Goal: Task Accomplishment & Management: Complete application form

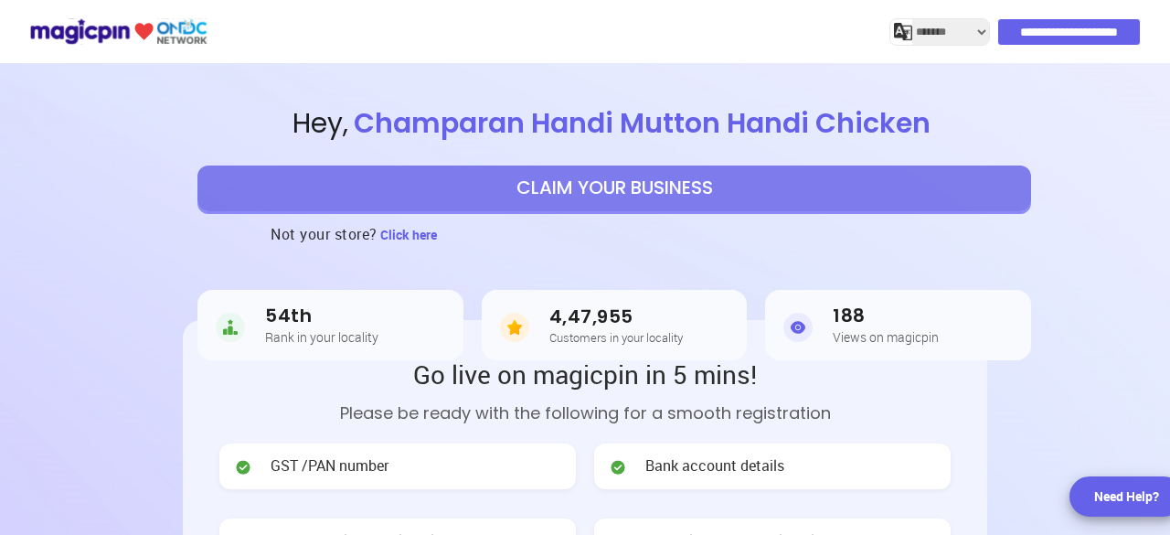
select select "*******"
click at [614, 195] on button "CLAIM YOUR BUSINESS" at bounding box center [613, 188] width 833 height 46
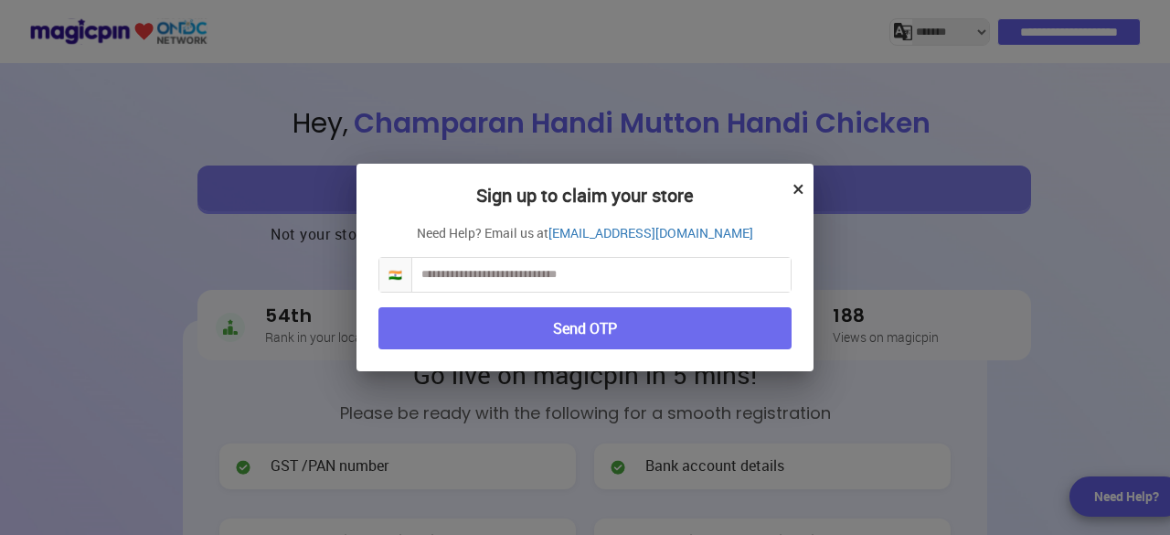
click at [596, 279] on input "text" at bounding box center [601, 275] width 378 height 34
type input "**********"
click at [799, 189] on button "×" at bounding box center [798, 188] width 12 height 31
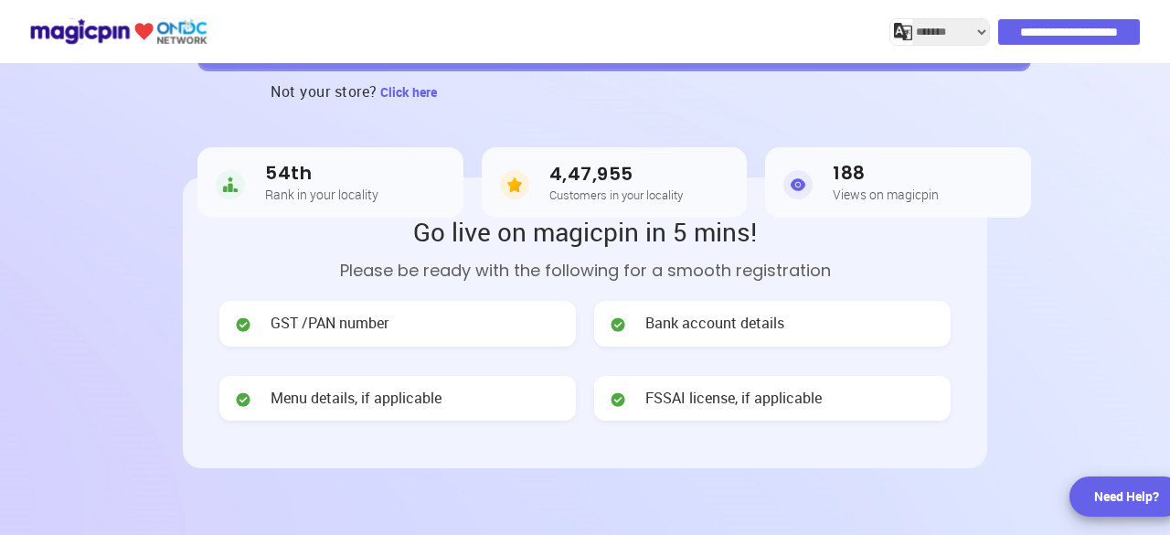
scroll to position [366, 0]
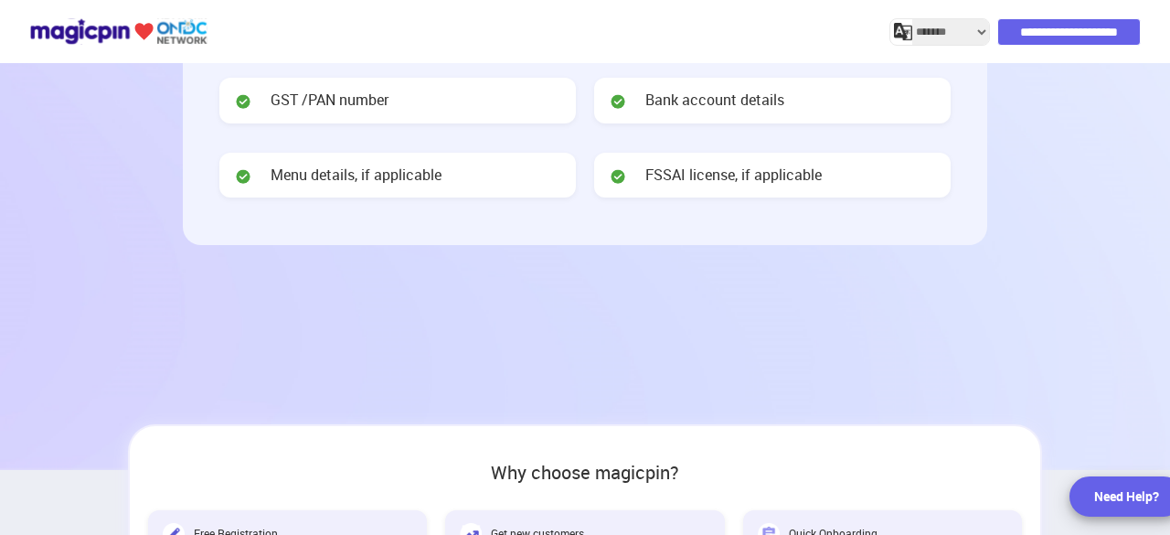
drag, startPoint x: 695, startPoint y: 179, endPoint x: 718, endPoint y: 206, distance: 35.6
click at [695, 179] on span "FSSAI license, if applicable" at bounding box center [733, 174] width 176 height 21
click at [324, 173] on span "Menu details, if applicable" at bounding box center [356, 174] width 171 height 21
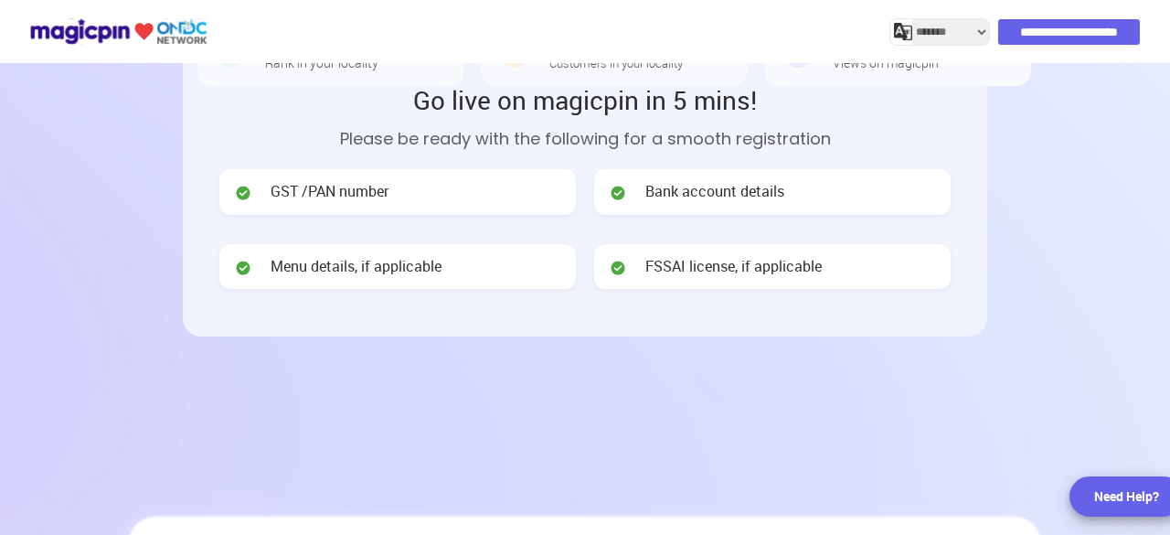
scroll to position [0, 0]
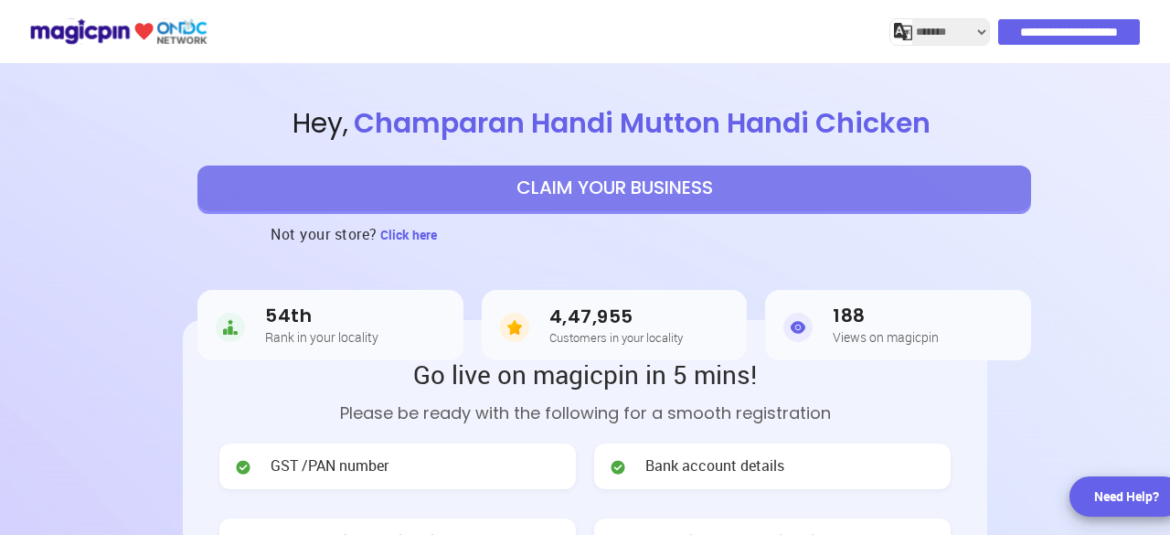
click at [601, 190] on button "CLAIM YOUR BUSINESS" at bounding box center [613, 188] width 833 height 46
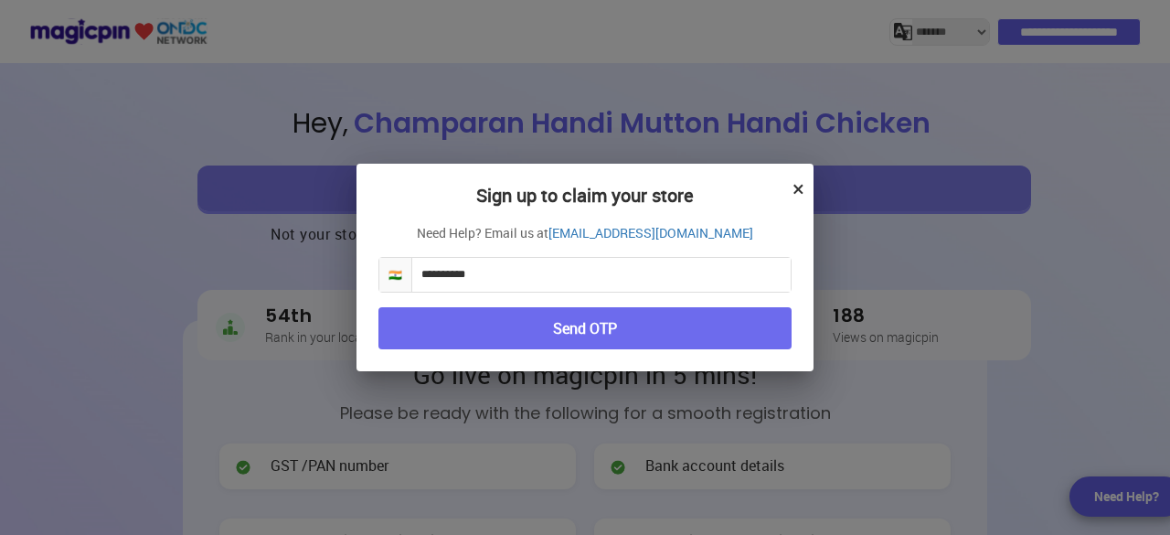
click at [620, 334] on button "Send OTP" at bounding box center [584, 328] width 413 height 43
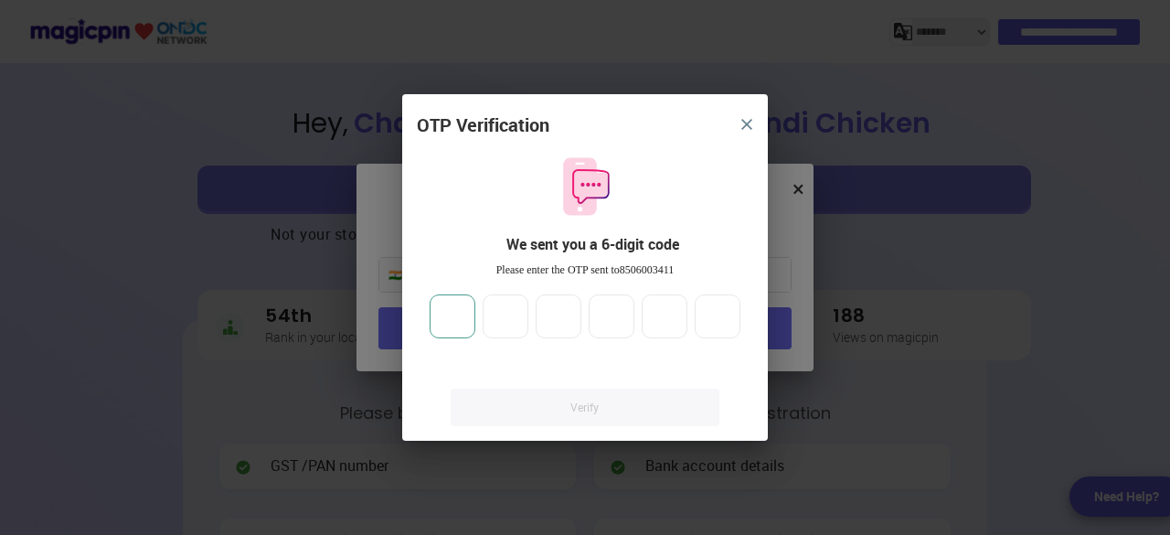
click at [456, 323] on input "number" at bounding box center [453, 316] width 46 height 44
type input "*"
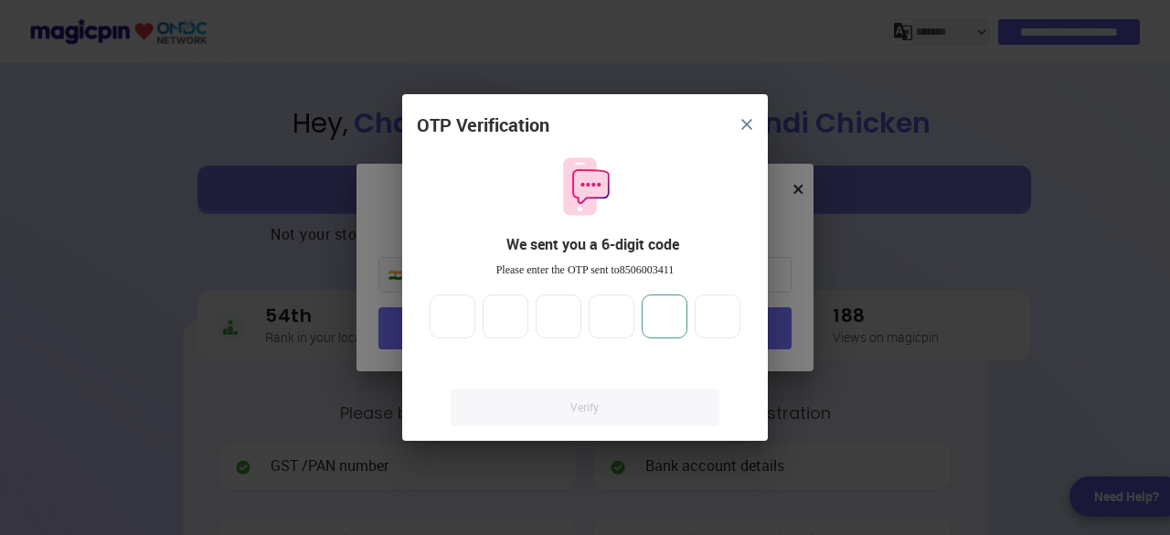
type input "*"
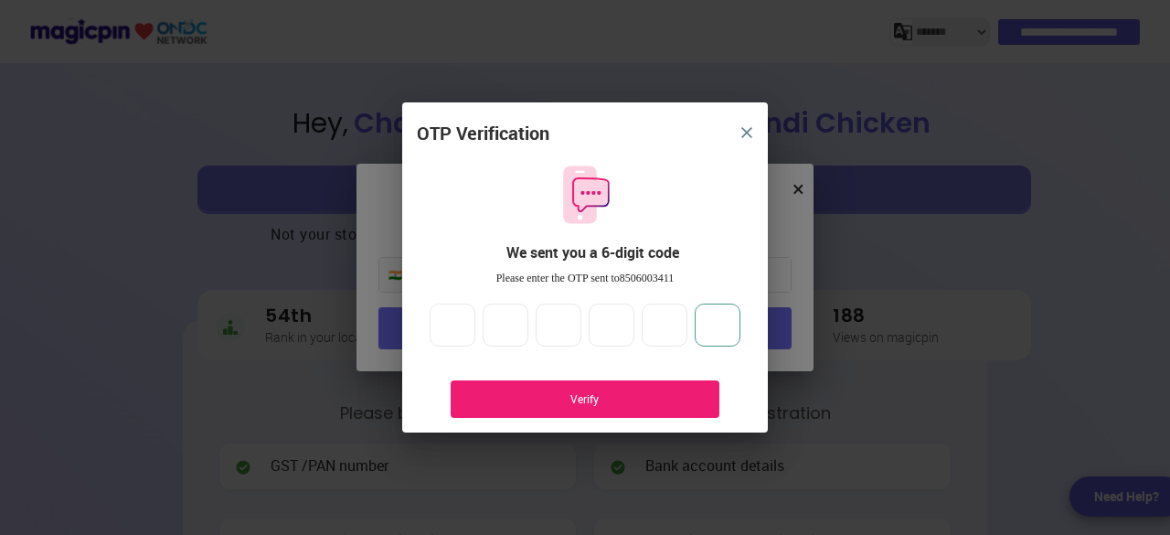
type input "*"
click at [604, 405] on div "Verify" at bounding box center [585, 399] width 214 height 16
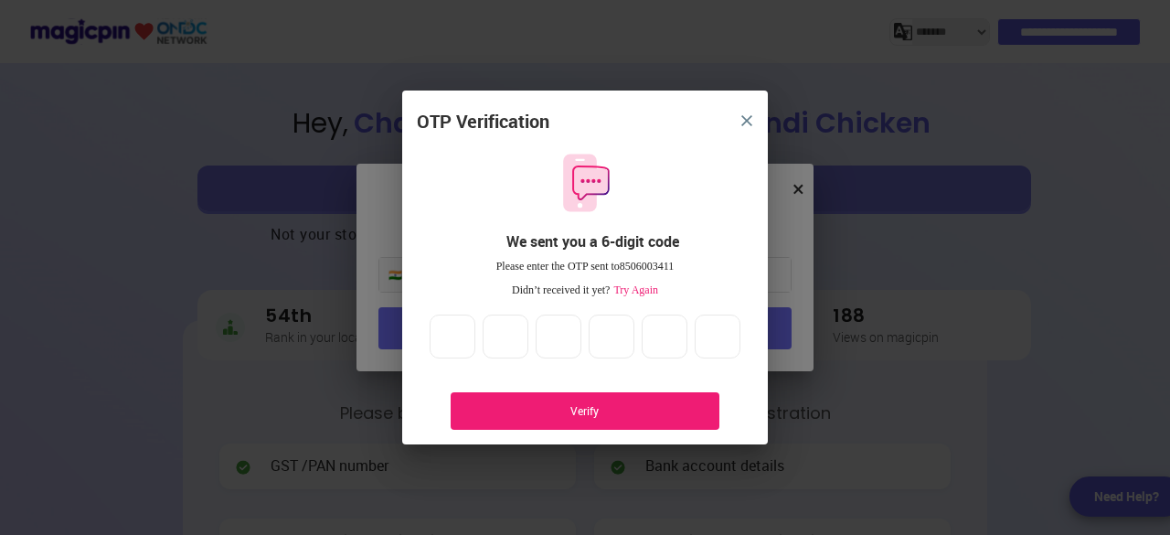
click at [642, 288] on span "Try Again" at bounding box center [634, 289] width 48 height 13
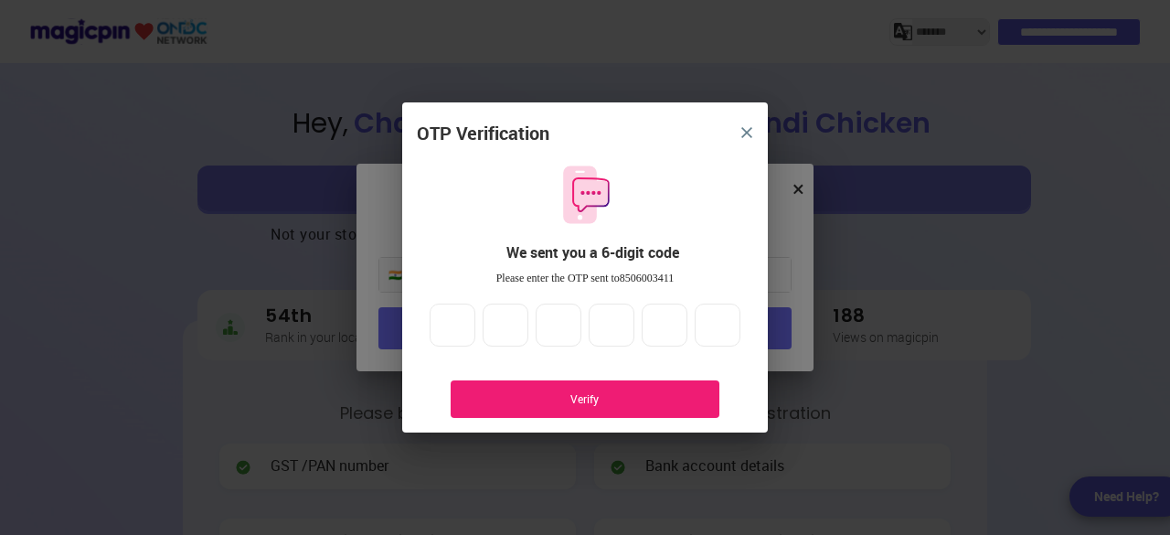
click at [610, 399] on div "Verify" at bounding box center [585, 399] width 214 height 16
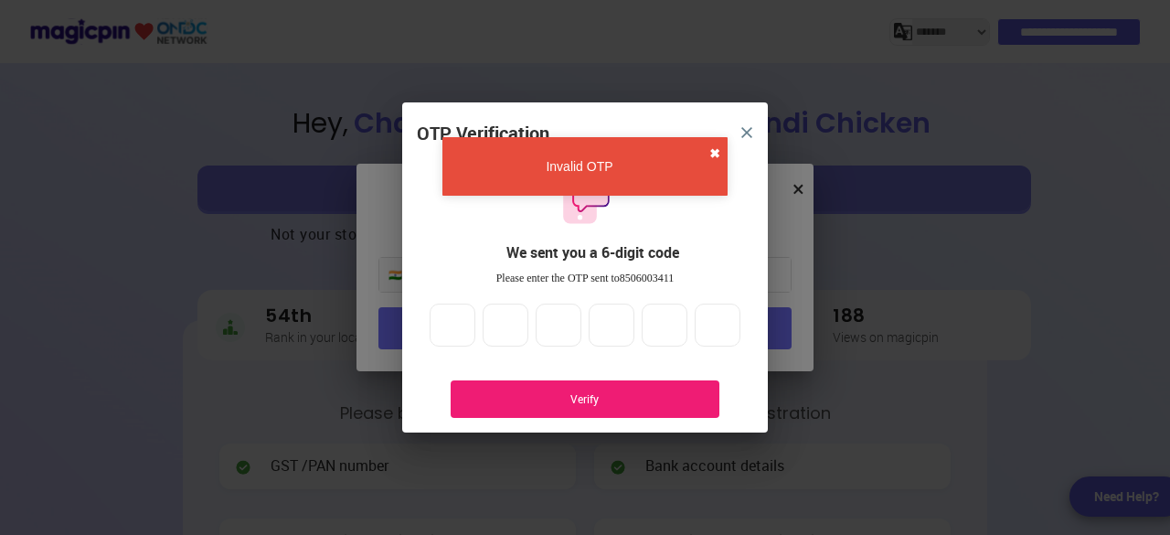
click at [713, 156] on button "✖" at bounding box center [714, 153] width 11 height 18
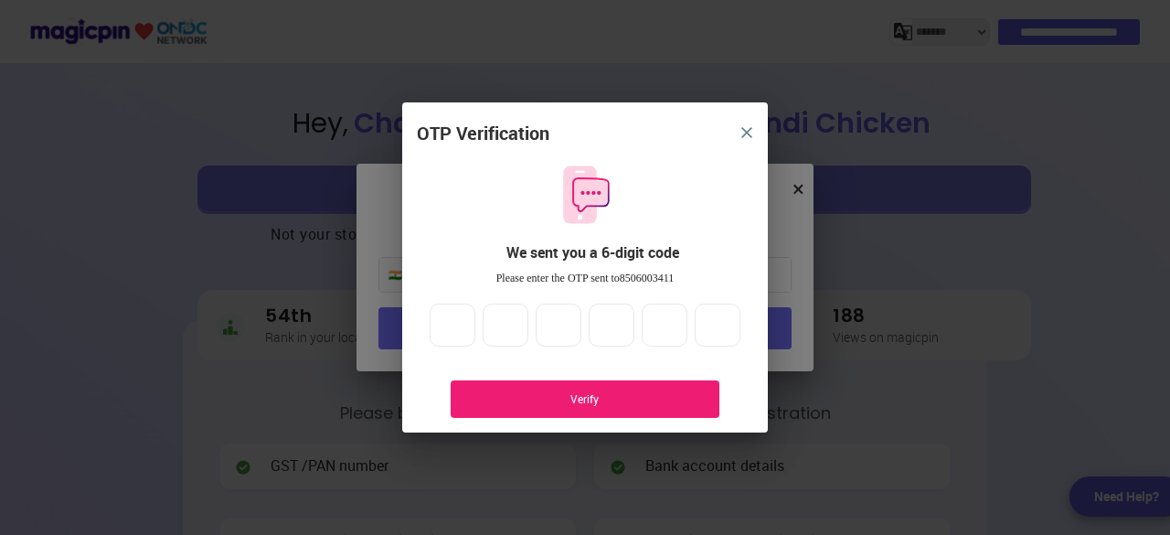
click at [745, 133] on img "close" at bounding box center [746, 132] width 11 height 11
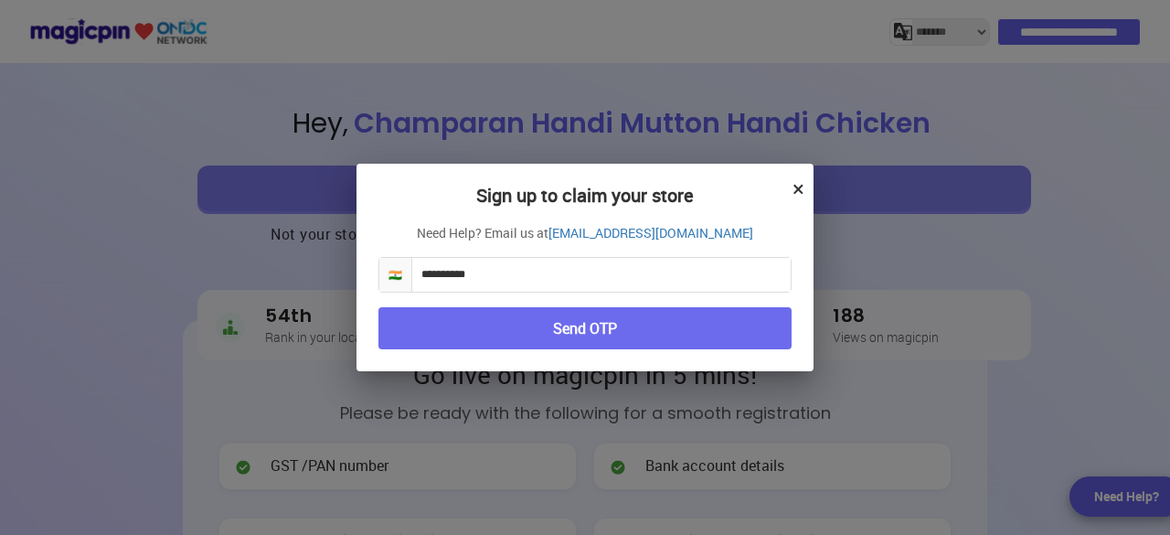
click at [547, 345] on button "Send OTP" at bounding box center [584, 328] width 413 height 43
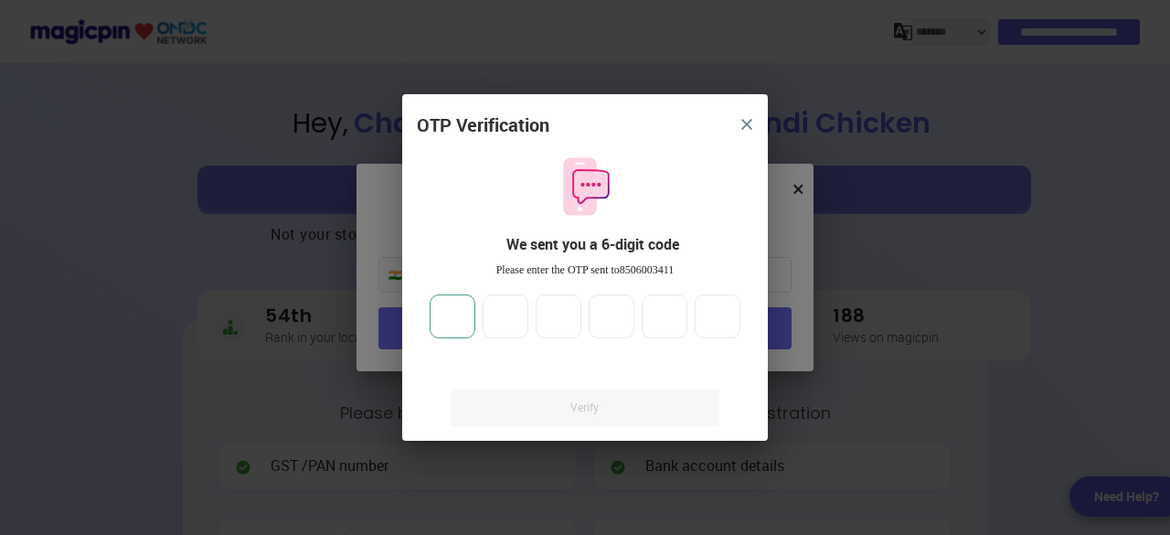
click at [455, 323] on input "number" at bounding box center [453, 316] width 46 height 44
type input "*"
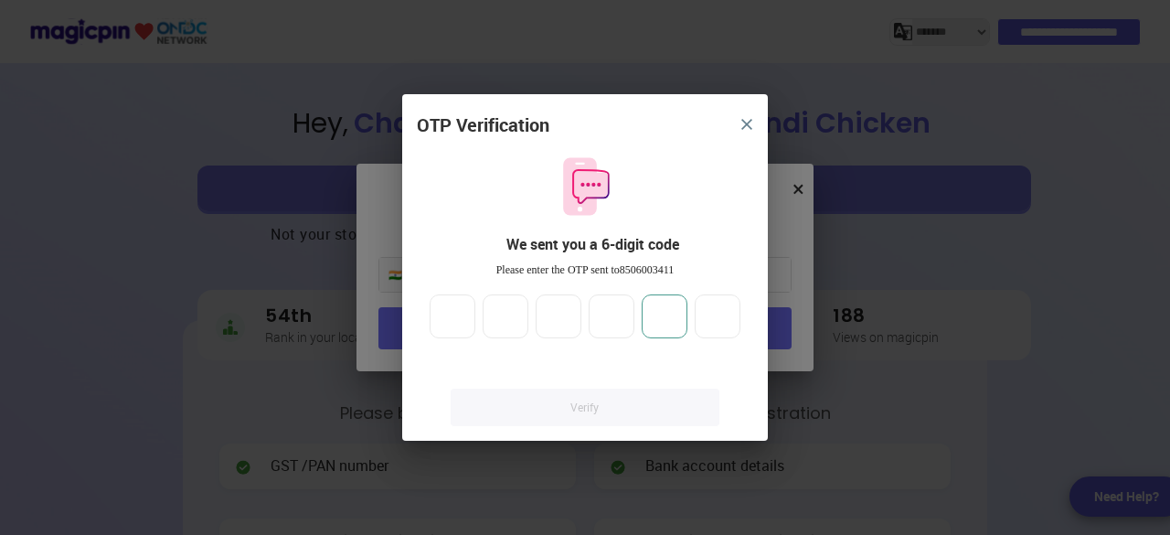
type input "*"
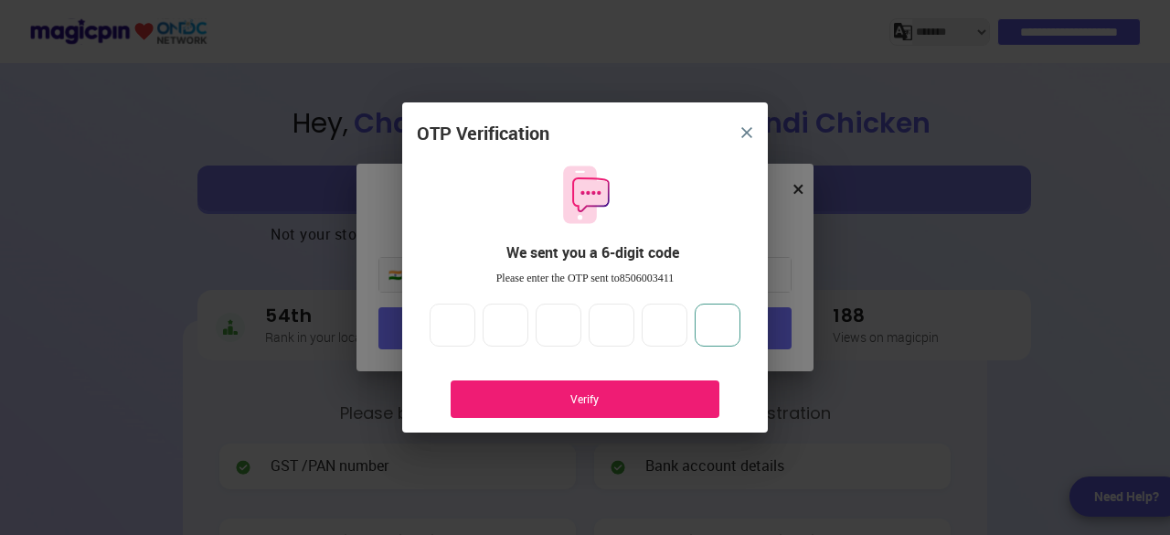
type input "*"
click at [609, 399] on div "Verify" at bounding box center [585, 399] width 214 height 16
click at [748, 133] on img "close" at bounding box center [746, 132] width 11 height 11
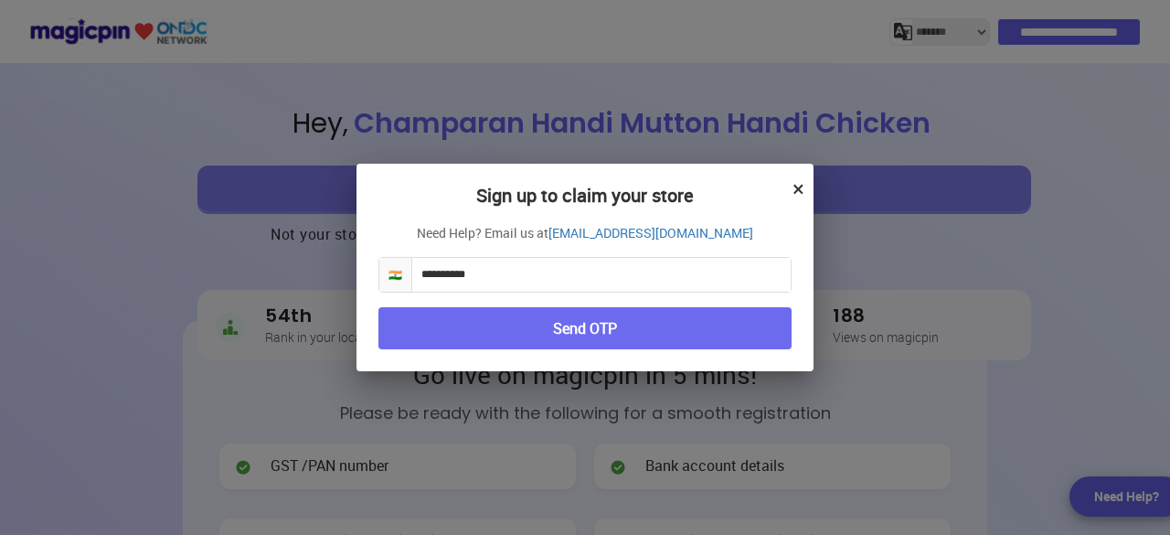
click at [631, 328] on button "Send OTP" at bounding box center [584, 328] width 413 height 43
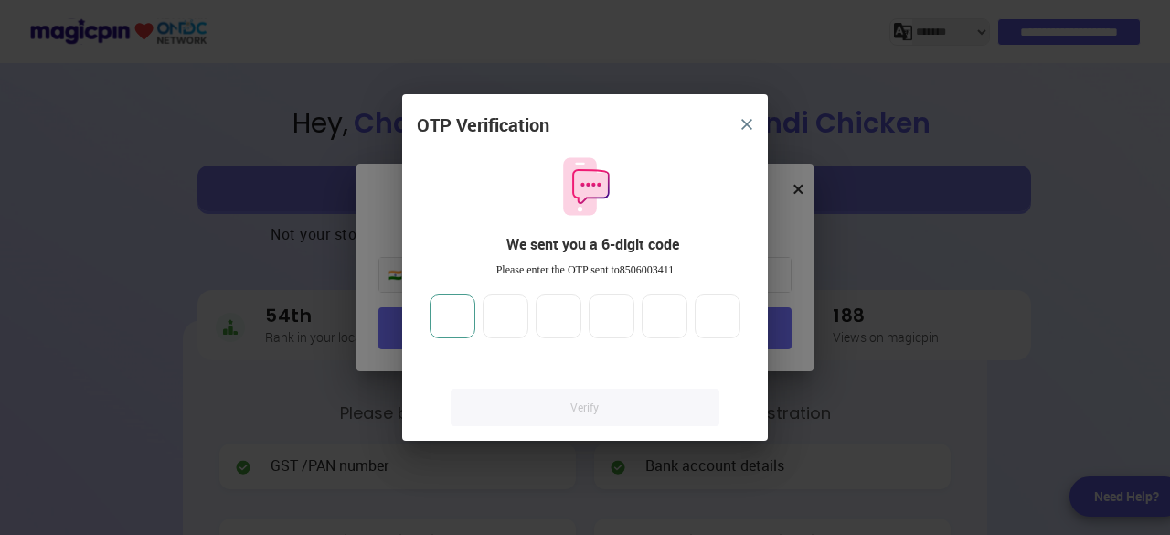
click at [453, 319] on input "number" at bounding box center [453, 316] width 46 height 44
type input "*"
click at [518, 330] on input "*" at bounding box center [506, 316] width 46 height 44
type input "*"
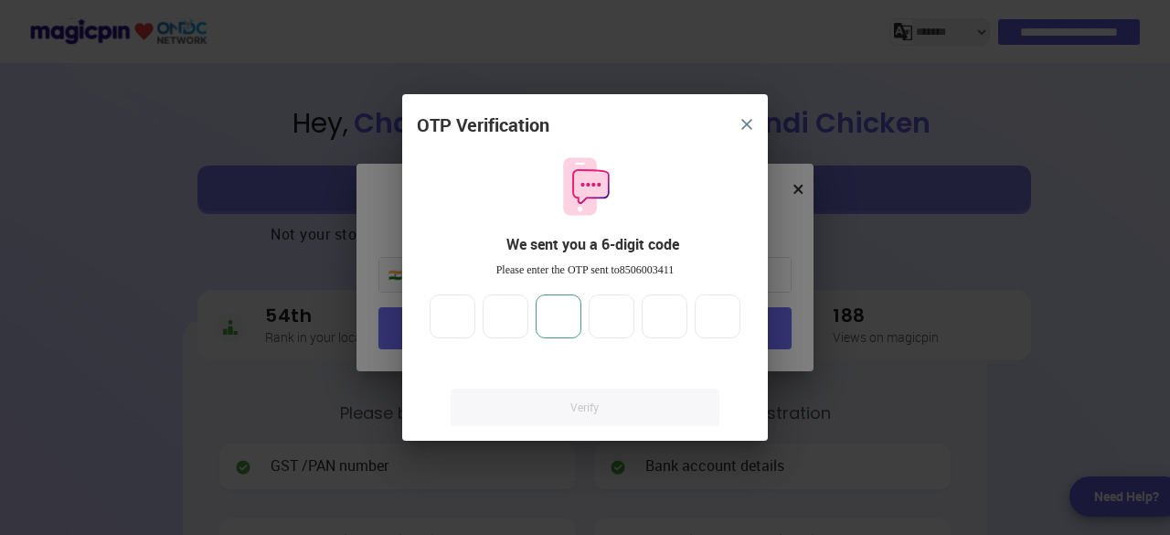
type input "*"
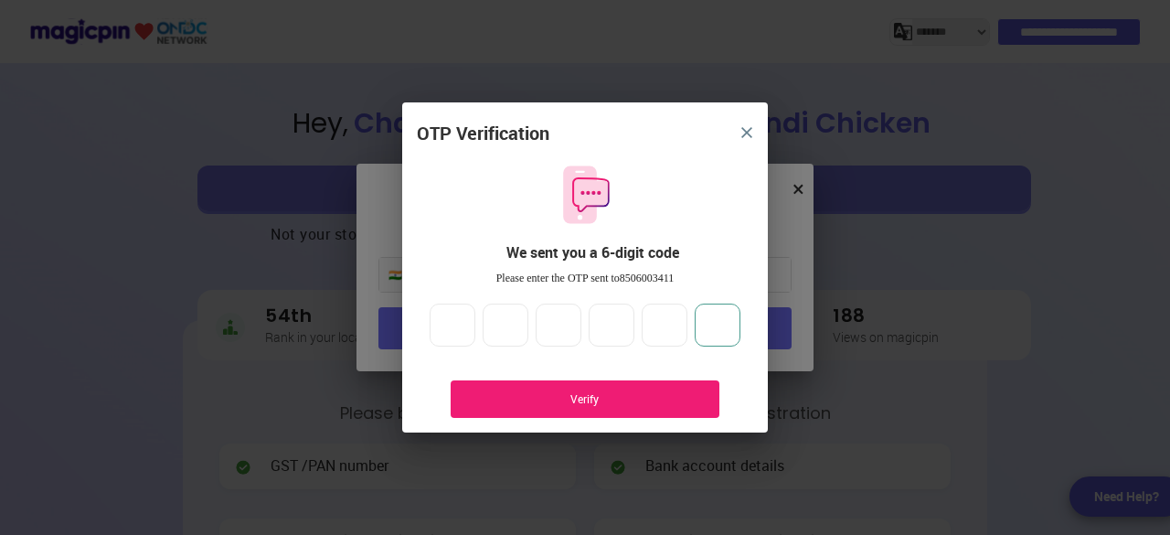
type input "*"
click at [598, 396] on div "Verify" at bounding box center [585, 399] width 214 height 16
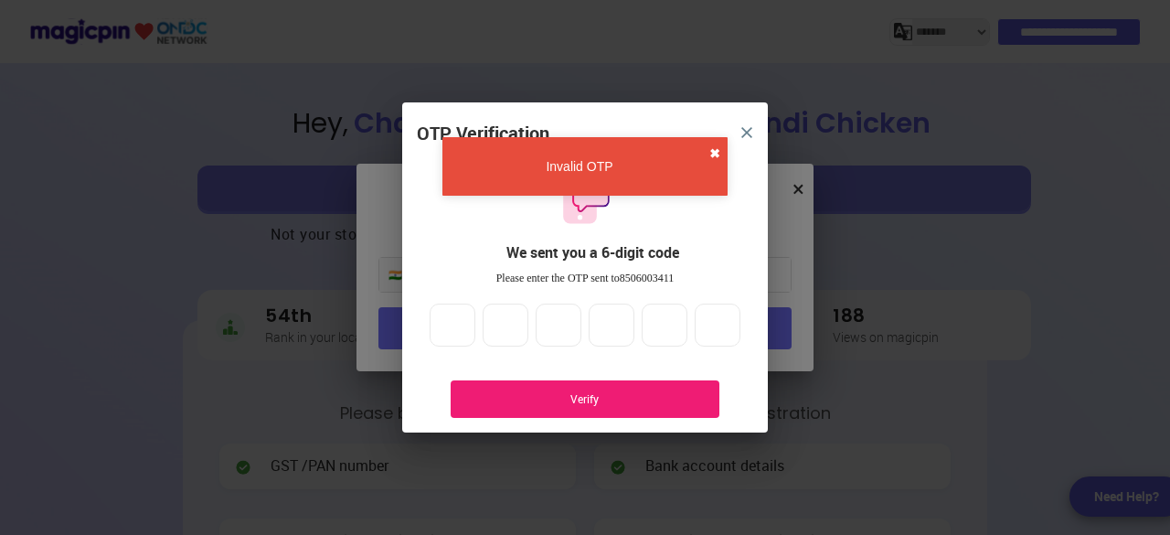
click at [709, 151] on button "✖" at bounding box center [714, 153] width 11 height 18
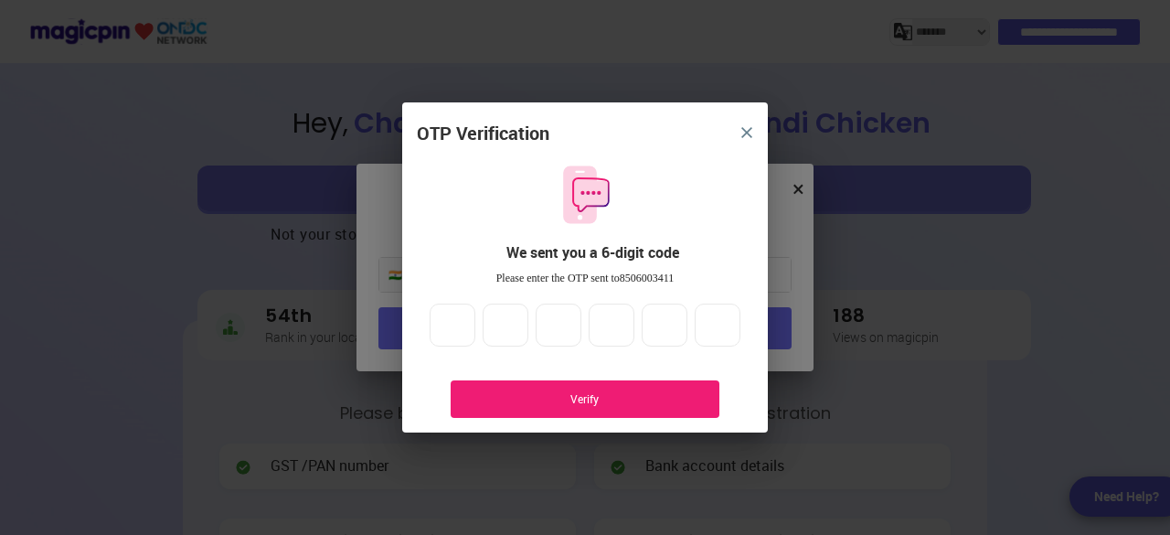
click at [751, 124] on button "close" at bounding box center [746, 132] width 33 height 33
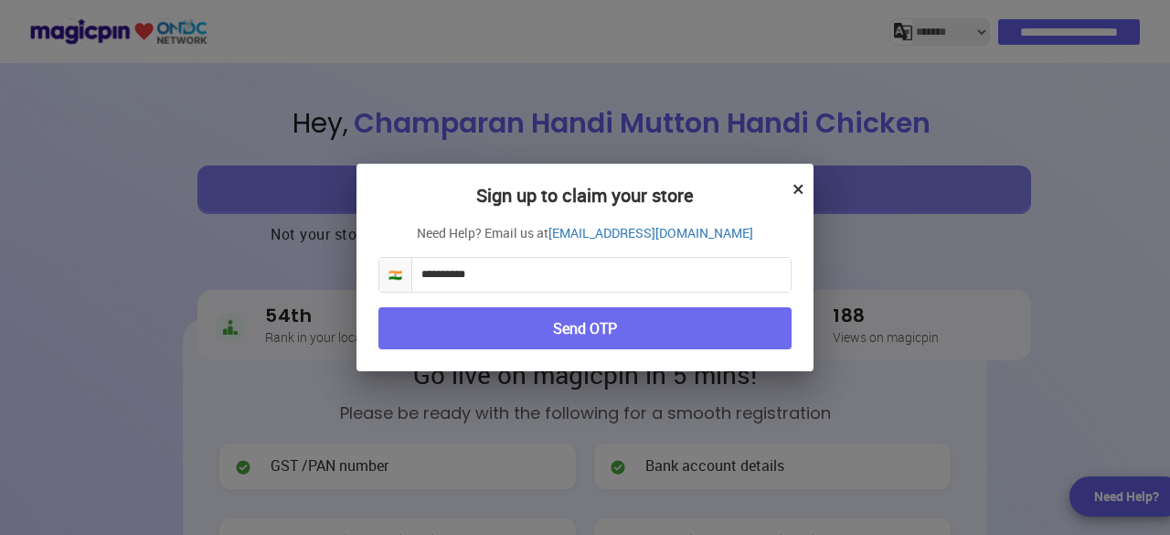
click at [802, 186] on button "×" at bounding box center [798, 188] width 12 height 31
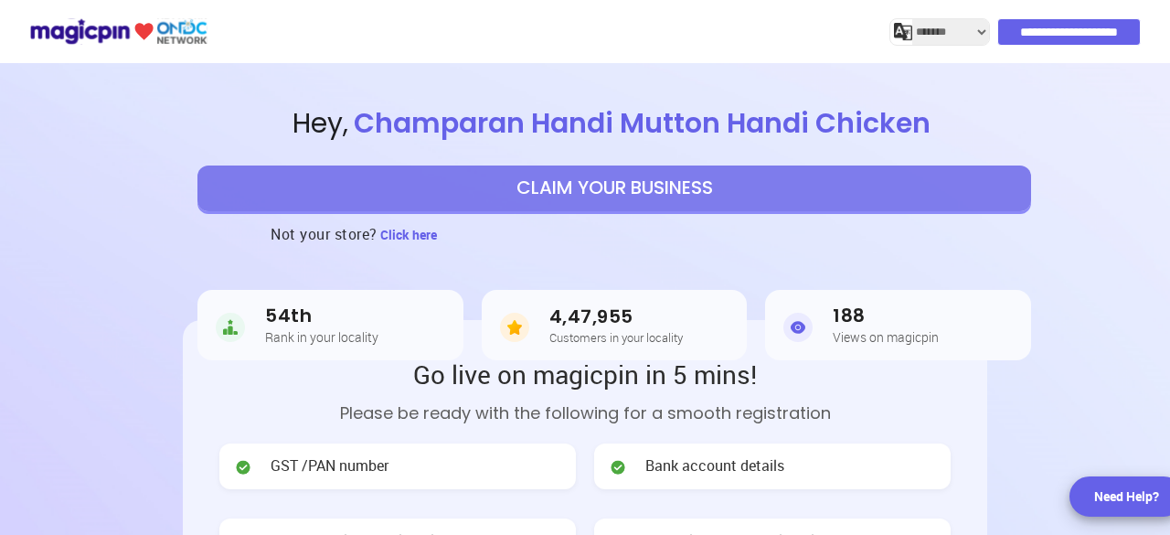
click at [634, 189] on button "CLAIM YOUR BUSINESS" at bounding box center [613, 188] width 833 height 46
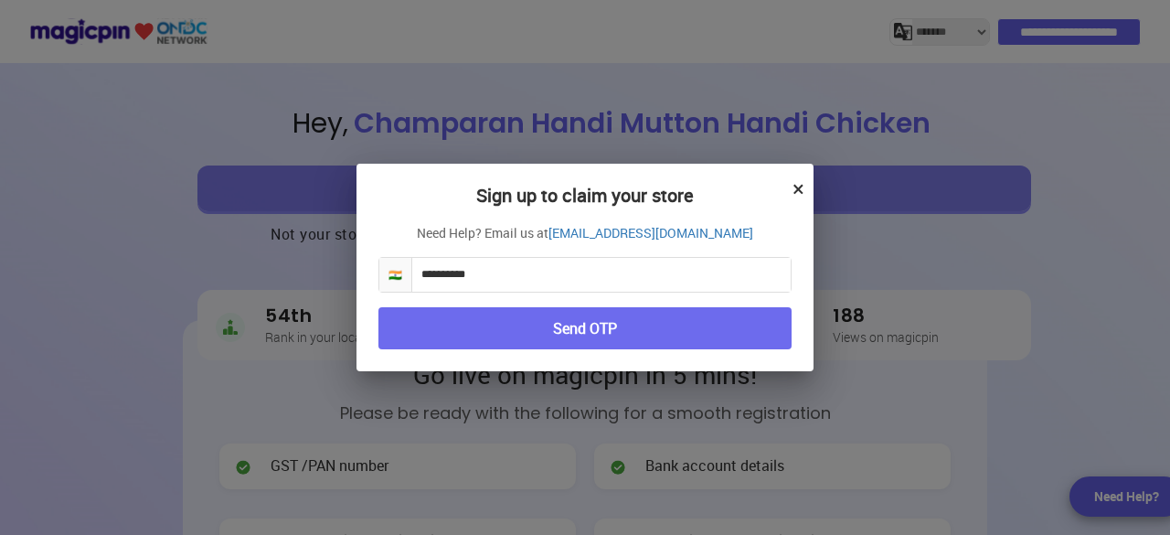
drag, startPoint x: 510, startPoint y: 277, endPoint x: 336, endPoint y: 290, distance: 174.1
click at [337, 292] on div "**********" at bounding box center [585, 267] width 1170 height 535
type input "**********"
click at [557, 331] on button "Send OTP" at bounding box center [584, 328] width 413 height 43
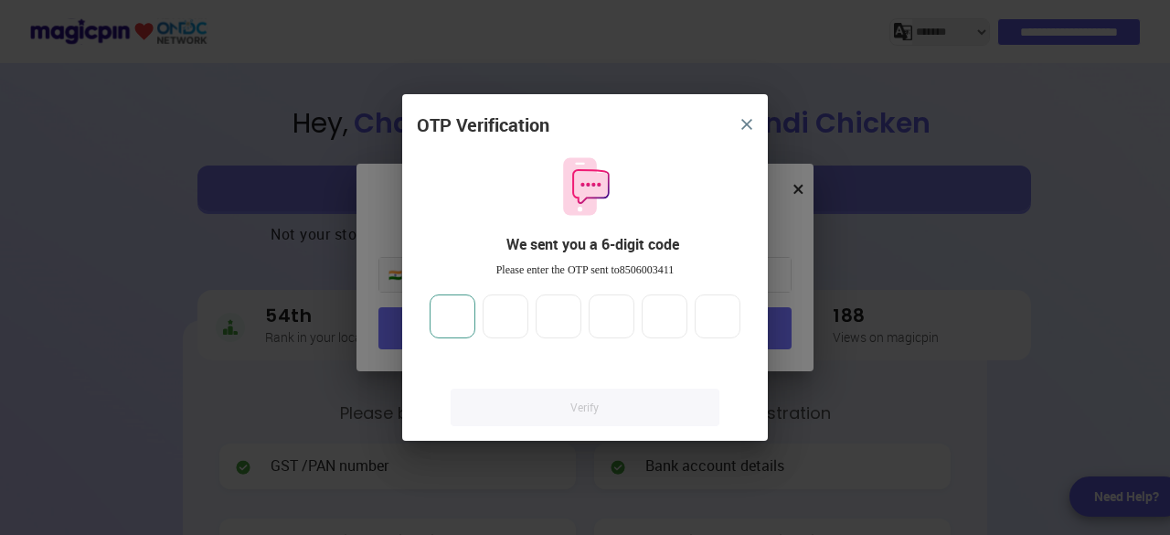
click at [448, 320] on input "number" at bounding box center [453, 316] width 46 height 44
type input "*"
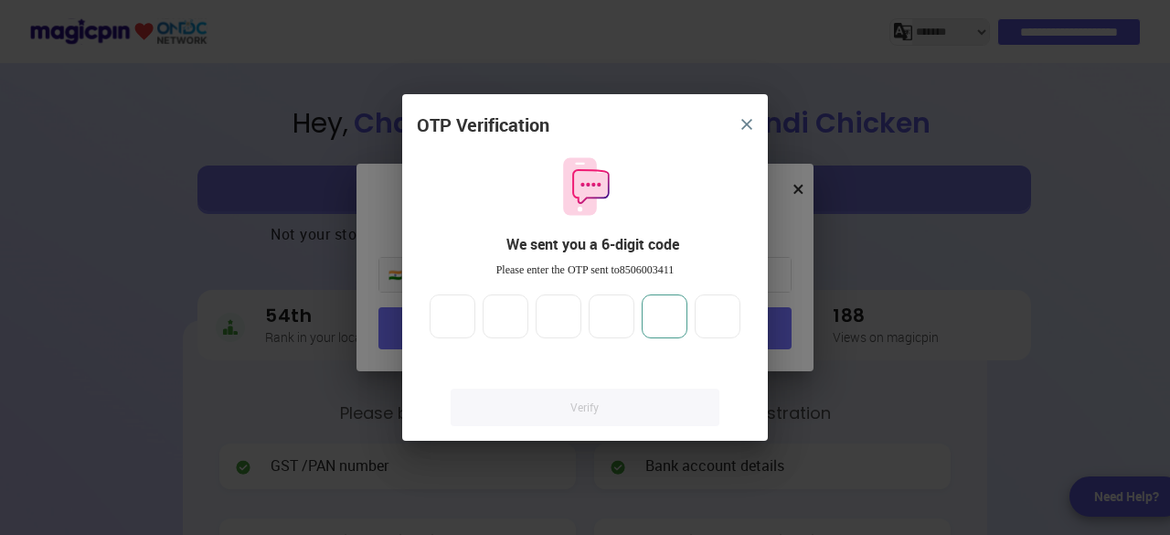
type input "*"
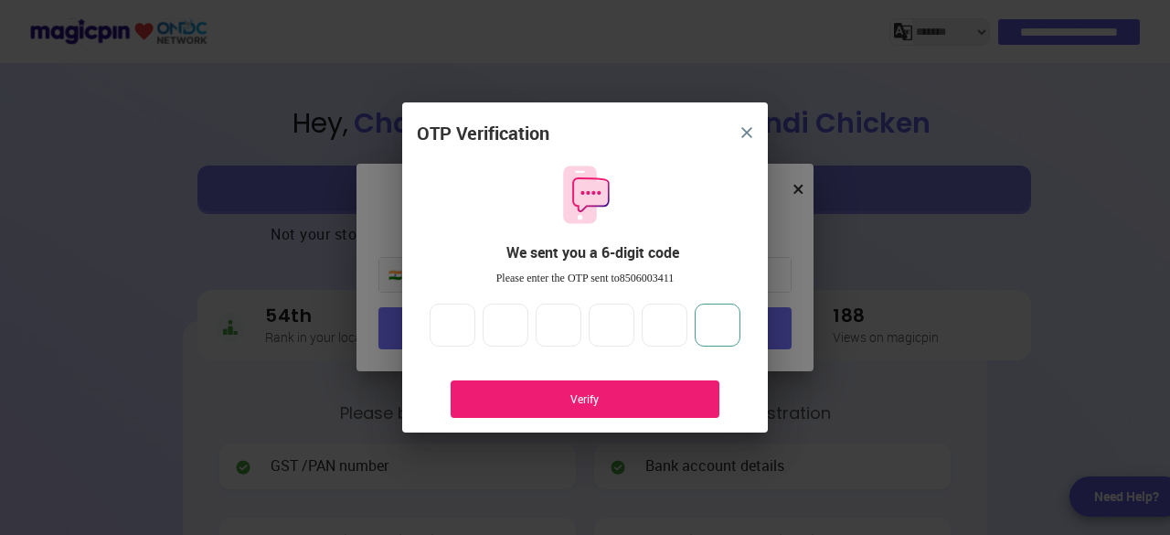
type input "*"
click at [624, 405] on div "Verify" at bounding box center [585, 399] width 214 height 16
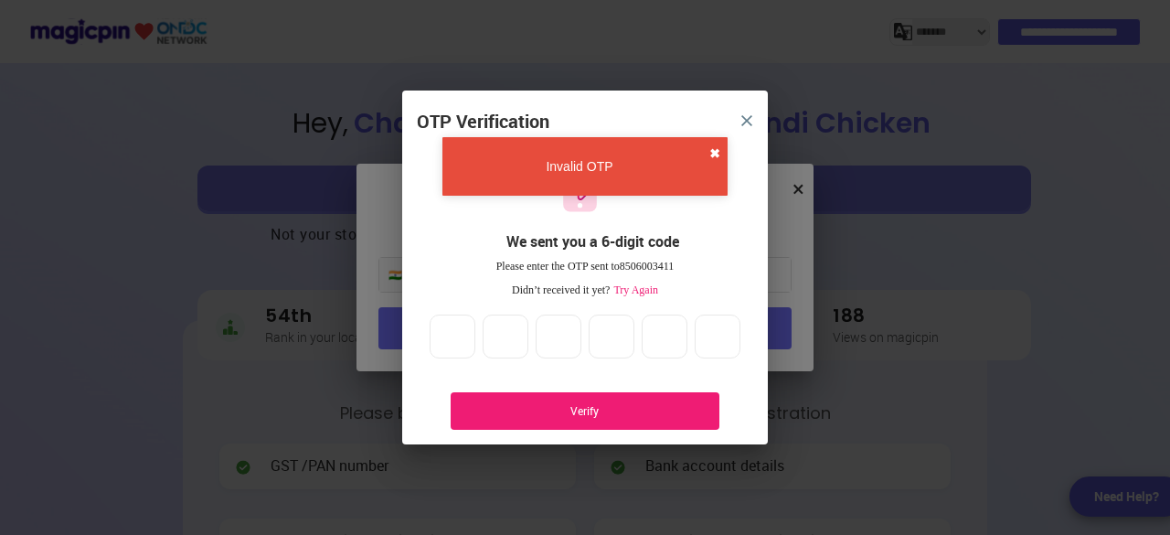
click at [718, 149] on button "✖" at bounding box center [714, 153] width 11 height 18
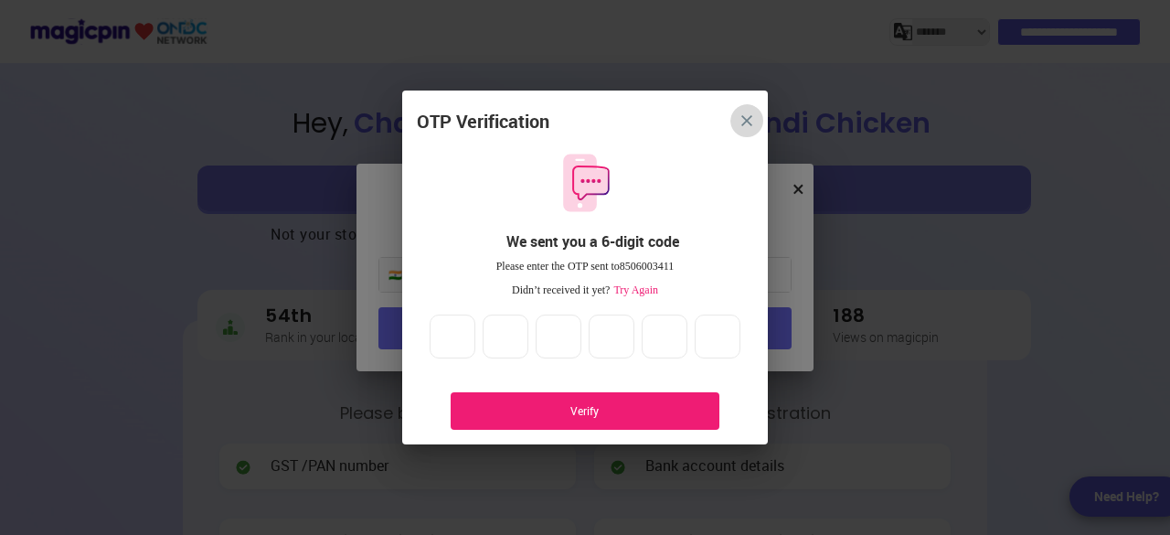
drag, startPoint x: 749, startPoint y: 119, endPoint x: 745, endPoint y: 246, distance: 127.1
click at [749, 120] on img "close" at bounding box center [746, 120] width 11 height 11
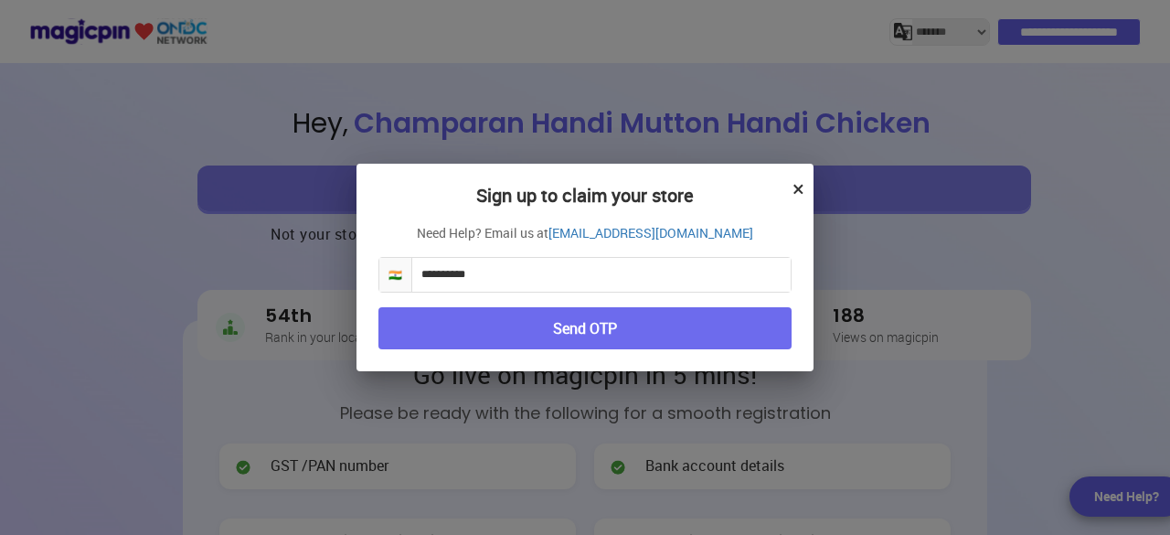
drag, startPoint x: 537, startPoint y: 271, endPoint x: 351, endPoint y: 271, distance: 186.4
click at [301, 281] on div "**********" at bounding box center [585, 267] width 1170 height 535
type input "*"
type input "**********"
click at [597, 327] on button "Send OTP" at bounding box center [584, 328] width 413 height 43
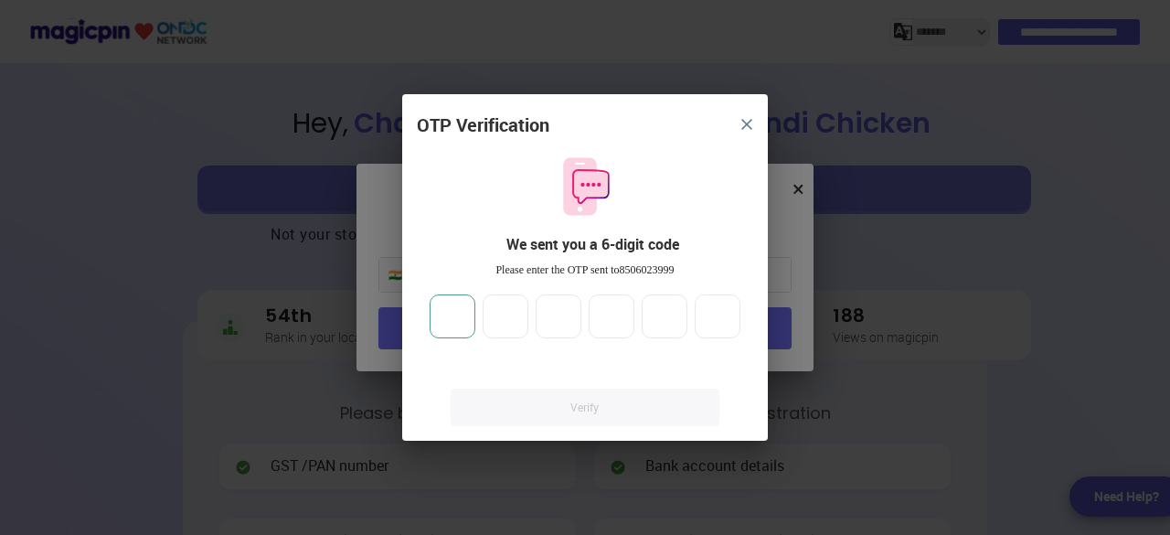
click at [458, 316] on input "number" at bounding box center [453, 316] width 46 height 44
type input "*"
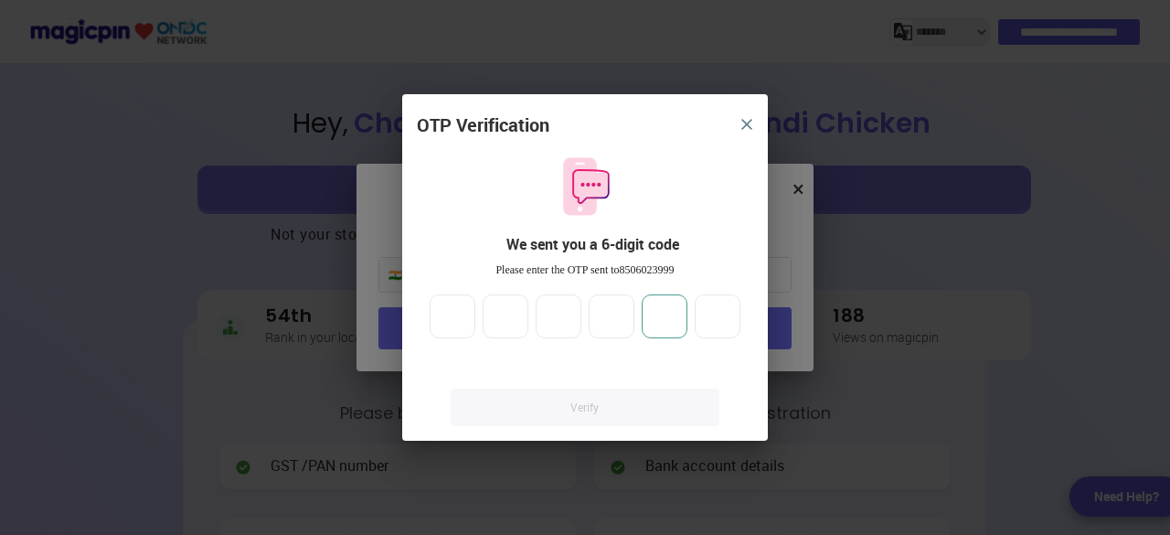
type input "*"
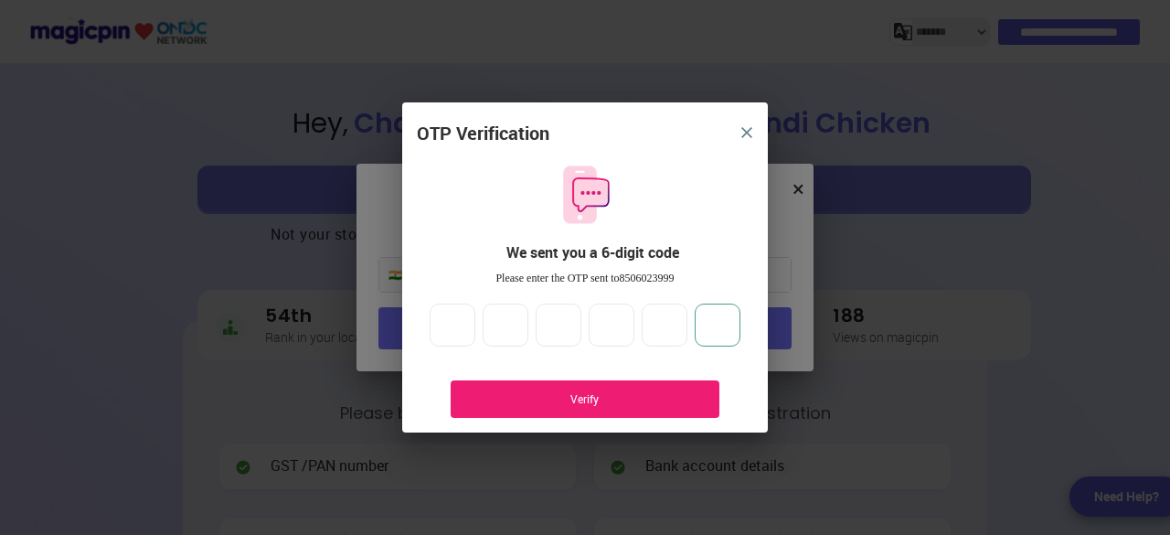
type input "*"
click at [624, 399] on div "Verify" at bounding box center [585, 399] width 214 height 16
click at [624, 401] on div "Verify" at bounding box center [585, 399] width 214 height 16
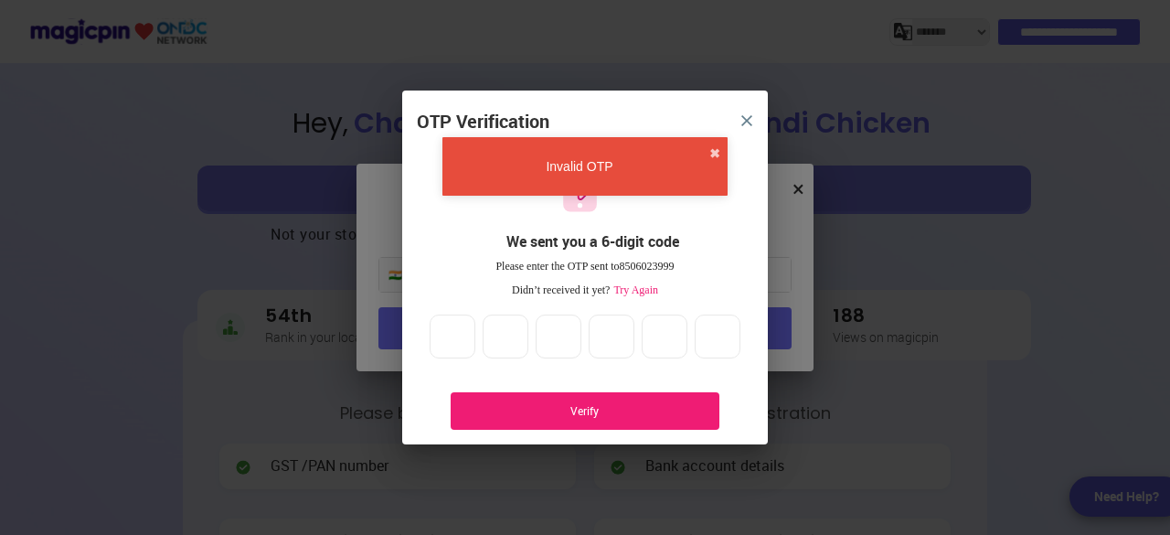
click at [645, 293] on span "Try Again" at bounding box center [634, 289] width 48 height 13
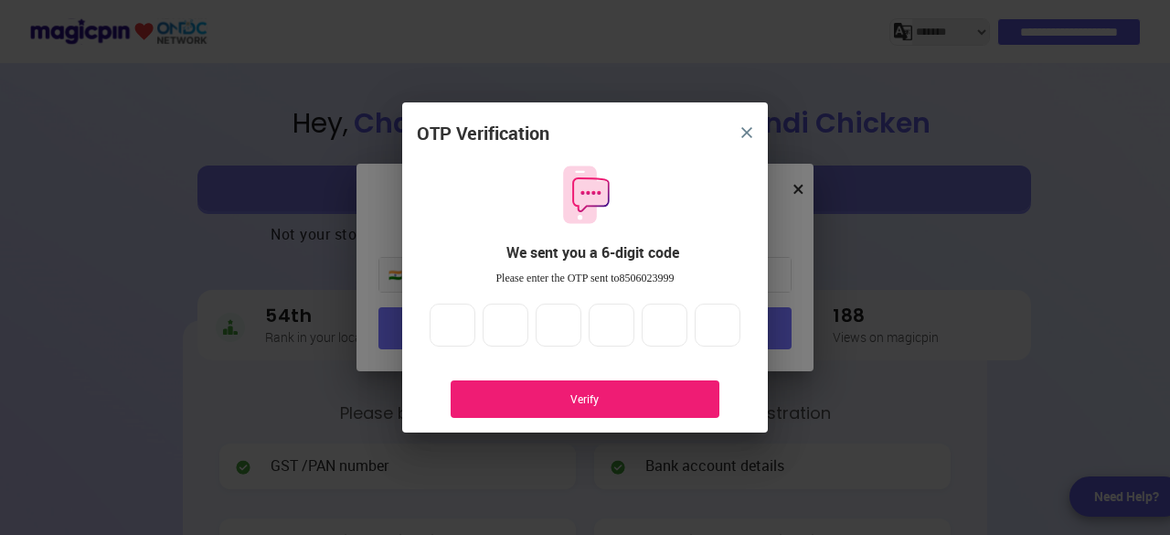
click at [623, 399] on div "Verify" at bounding box center [585, 399] width 214 height 16
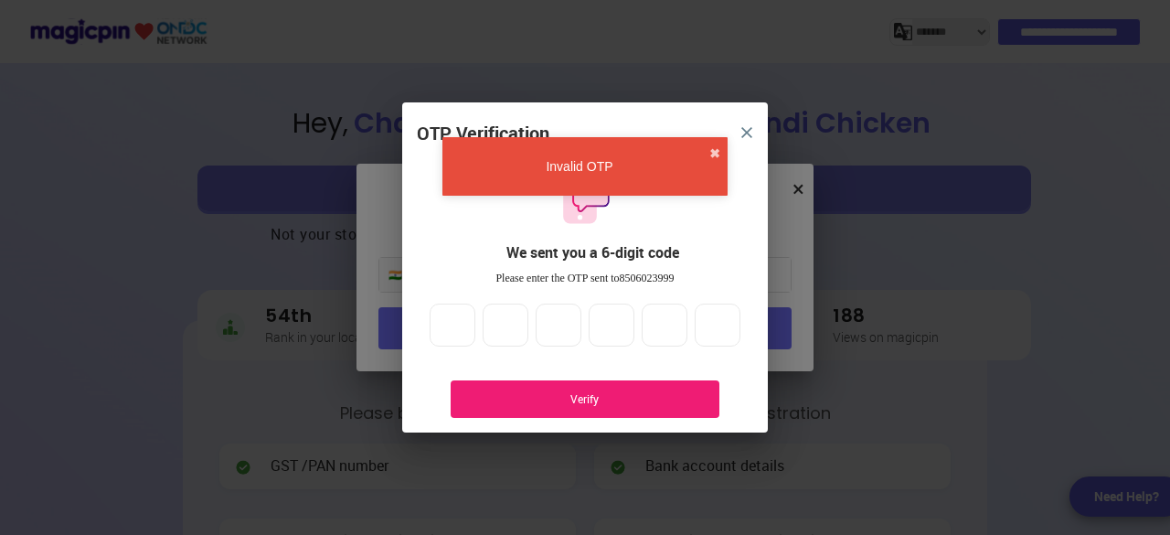
click at [716, 147] on button "✖" at bounding box center [714, 153] width 11 height 18
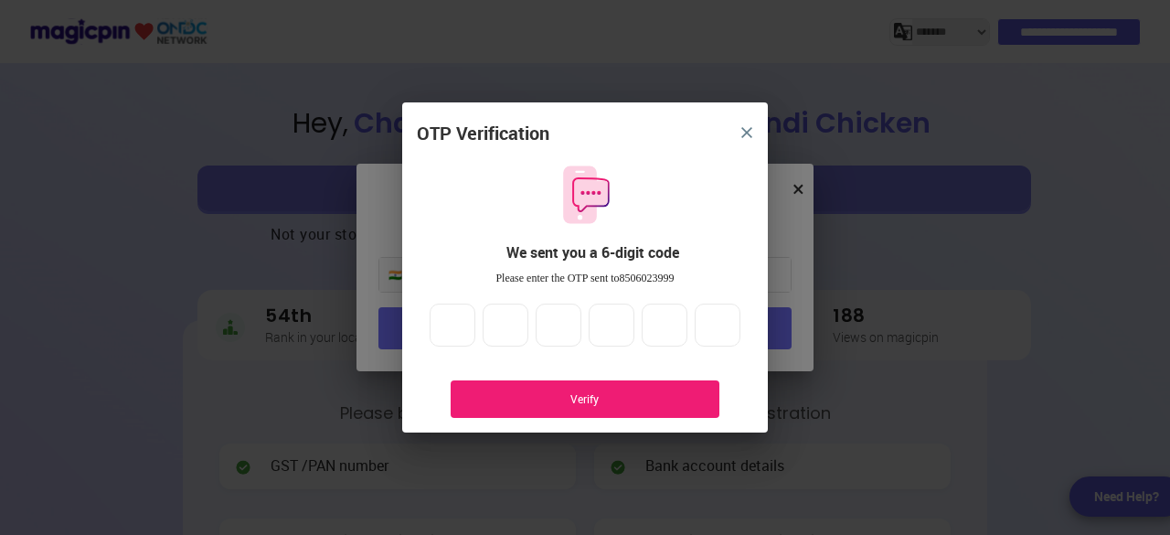
click at [755, 133] on button "close" at bounding box center [746, 132] width 33 height 33
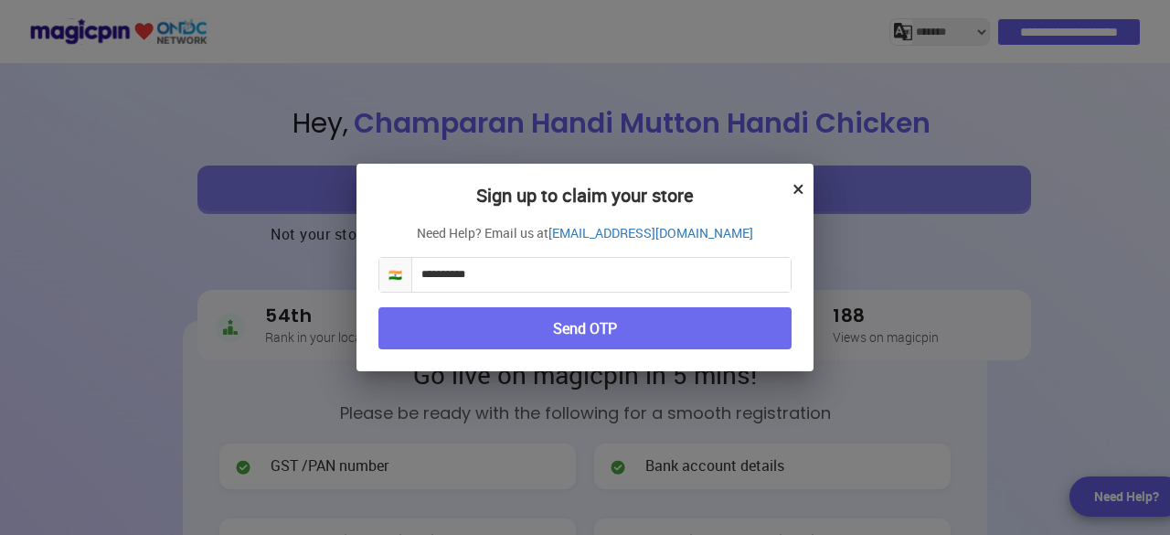
click at [797, 191] on button "×" at bounding box center [798, 188] width 12 height 31
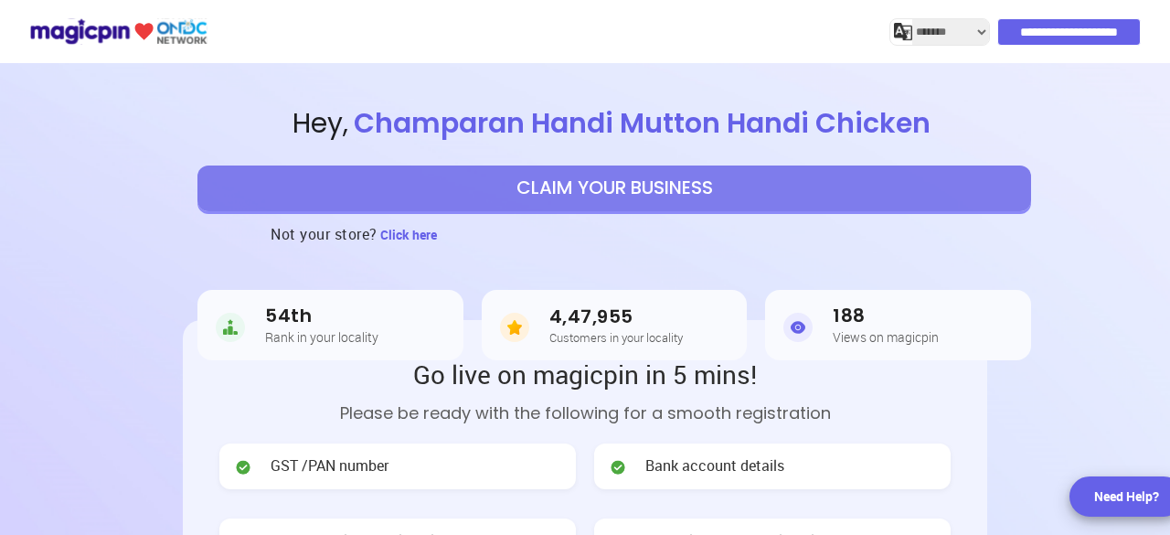
click at [631, 334] on h5 "Customers in your locality" at bounding box center [615, 337] width 133 height 13
click at [595, 194] on button "CLAIM YOUR BUSINESS" at bounding box center [613, 188] width 833 height 46
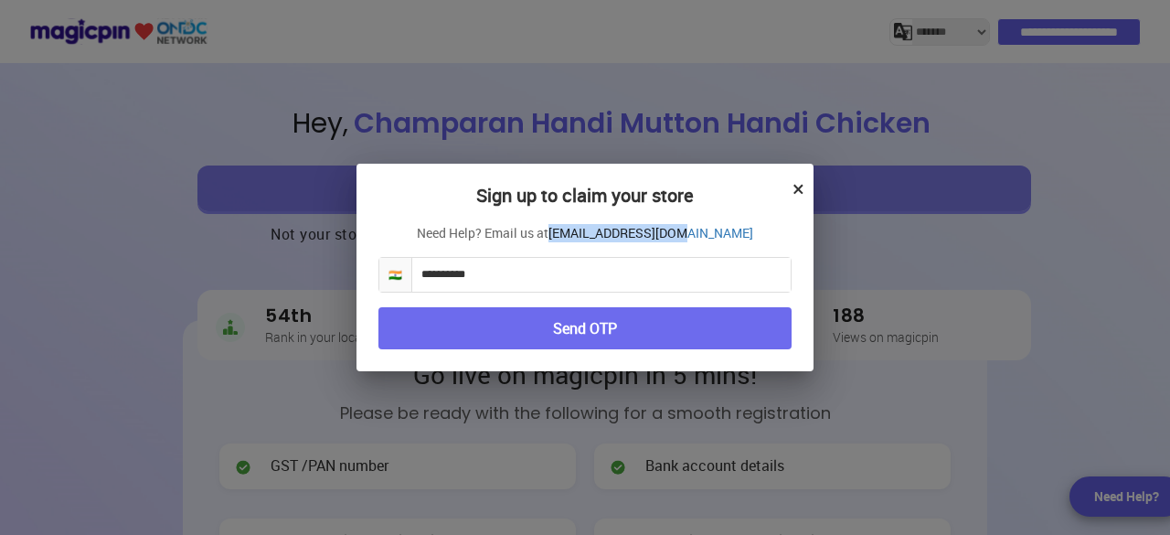
drag, startPoint x: 589, startPoint y: 238, endPoint x: 716, endPoint y: 236, distance: 127.0
click at [716, 236] on p "Need Help? Email us at [EMAIL_ADDRESS][DOMAIN_NAME]" at bounding box center [584, 233] width 413 height 18
copy p "[EMAIL_ADDRESS][DOMAIN_NAME]"
click at [798, 188] on button "×" at bounding box center [798, 188] width 12 height 31
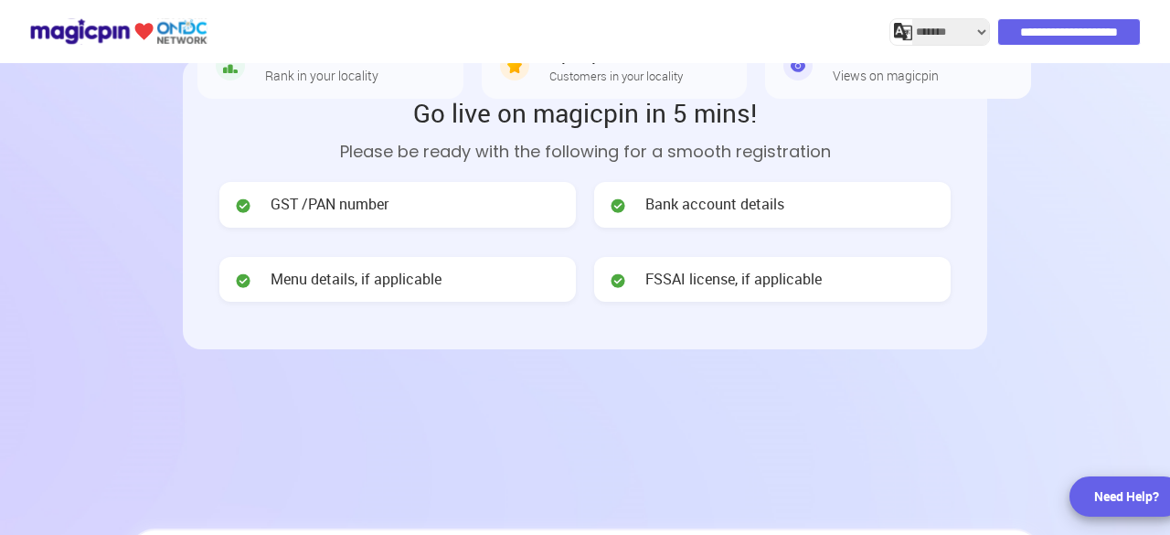
scroll to position [91, 0]
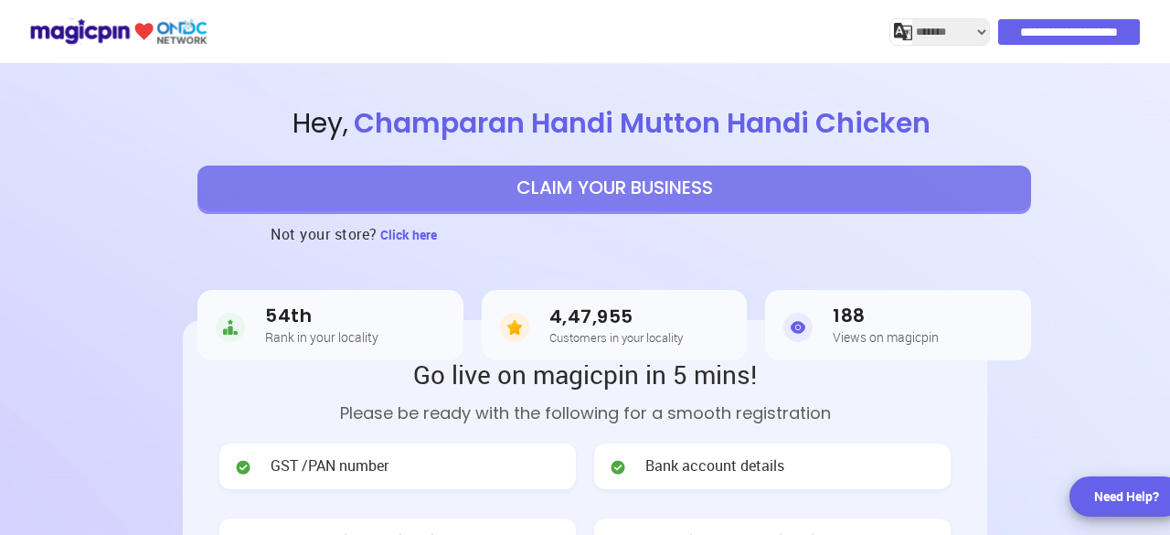
select select "*******"
